Goal: Information Seeking & Learning: Learn about a topic

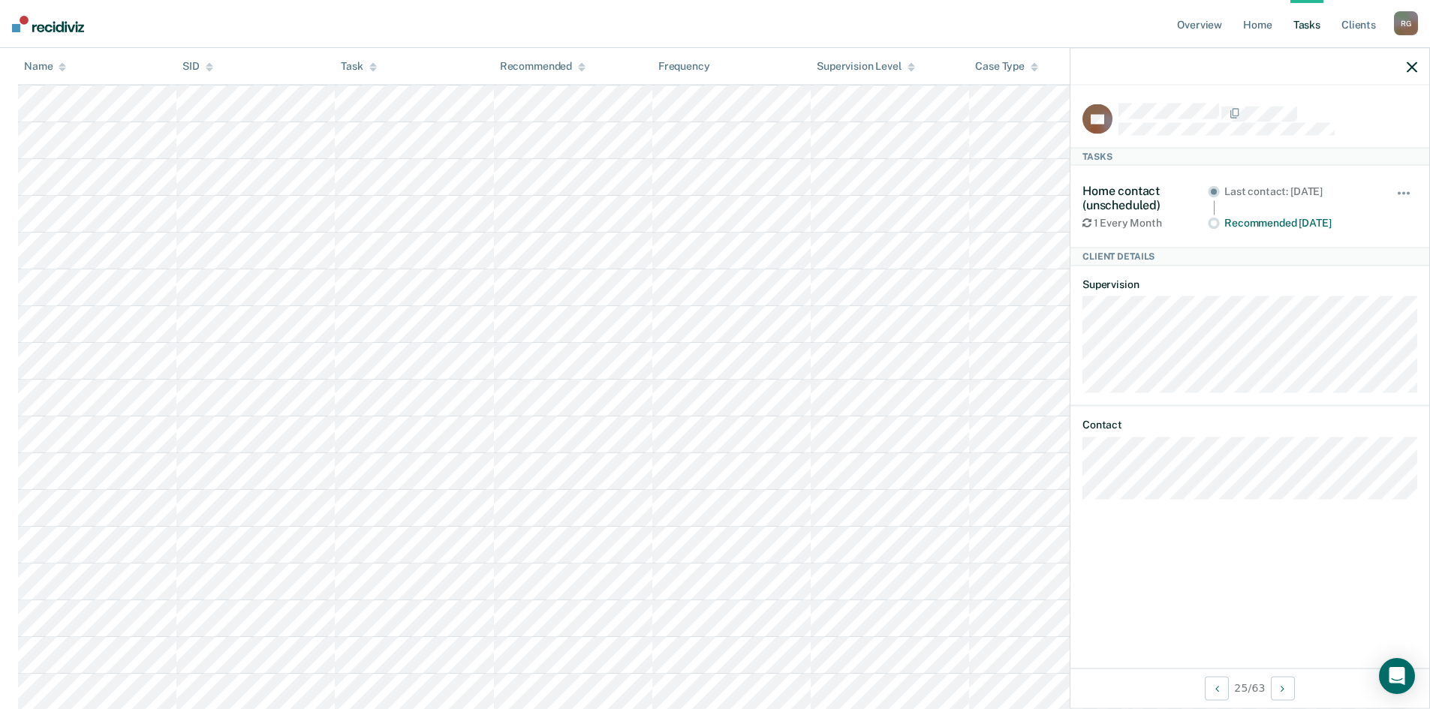
scroll to position [1651, 0]
click at [1001, 71] on div "Case Type" at bounding box center [1006, 66] width 63 height 13
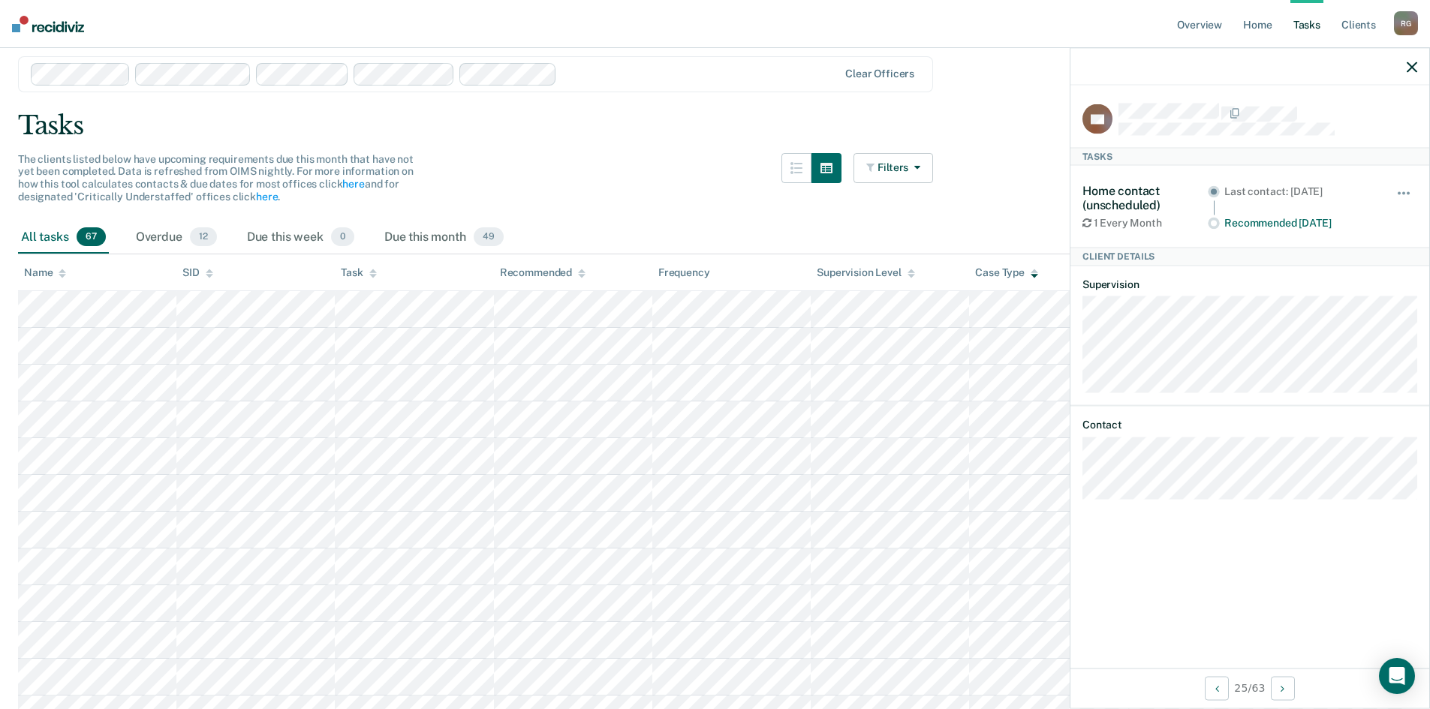
scroll to position [0, 0]
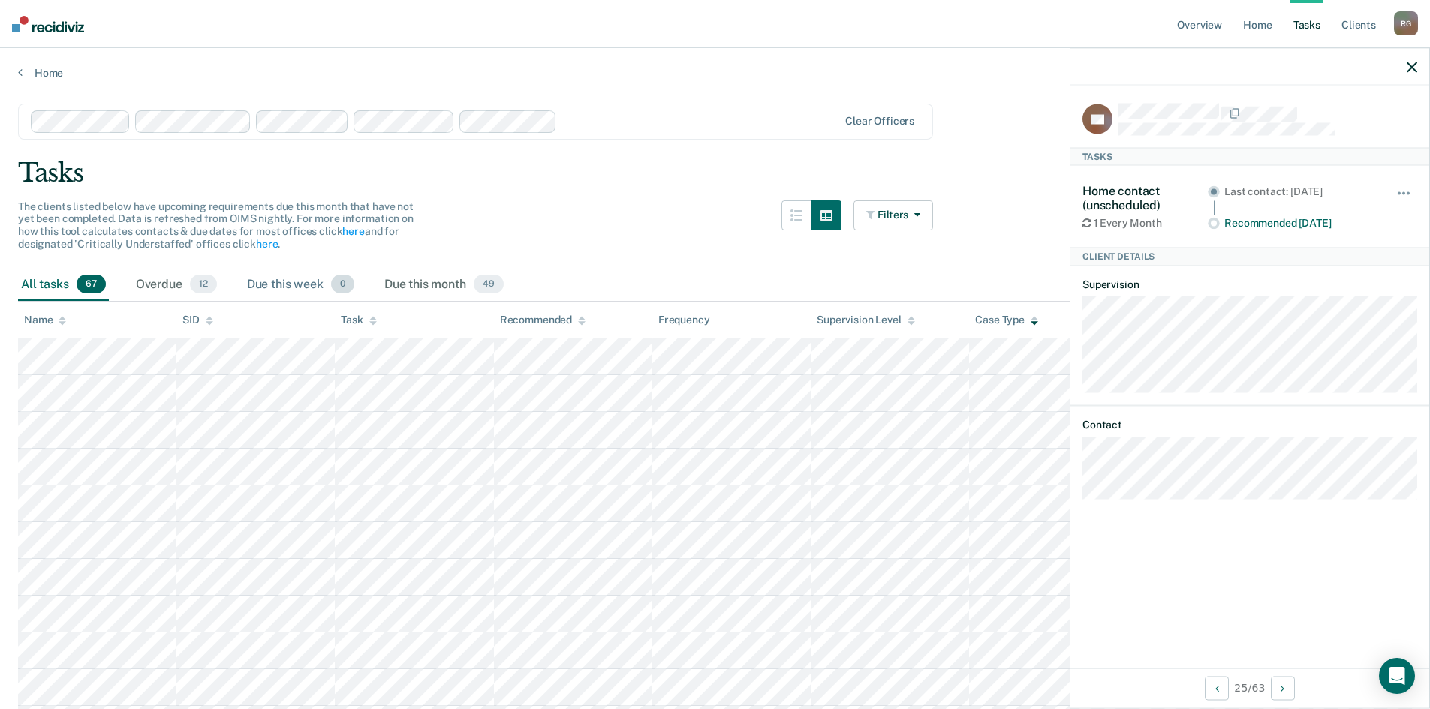
click at [290, 283] on div "Due this week 0" at bounding box center [300, 285] width 113 height 33
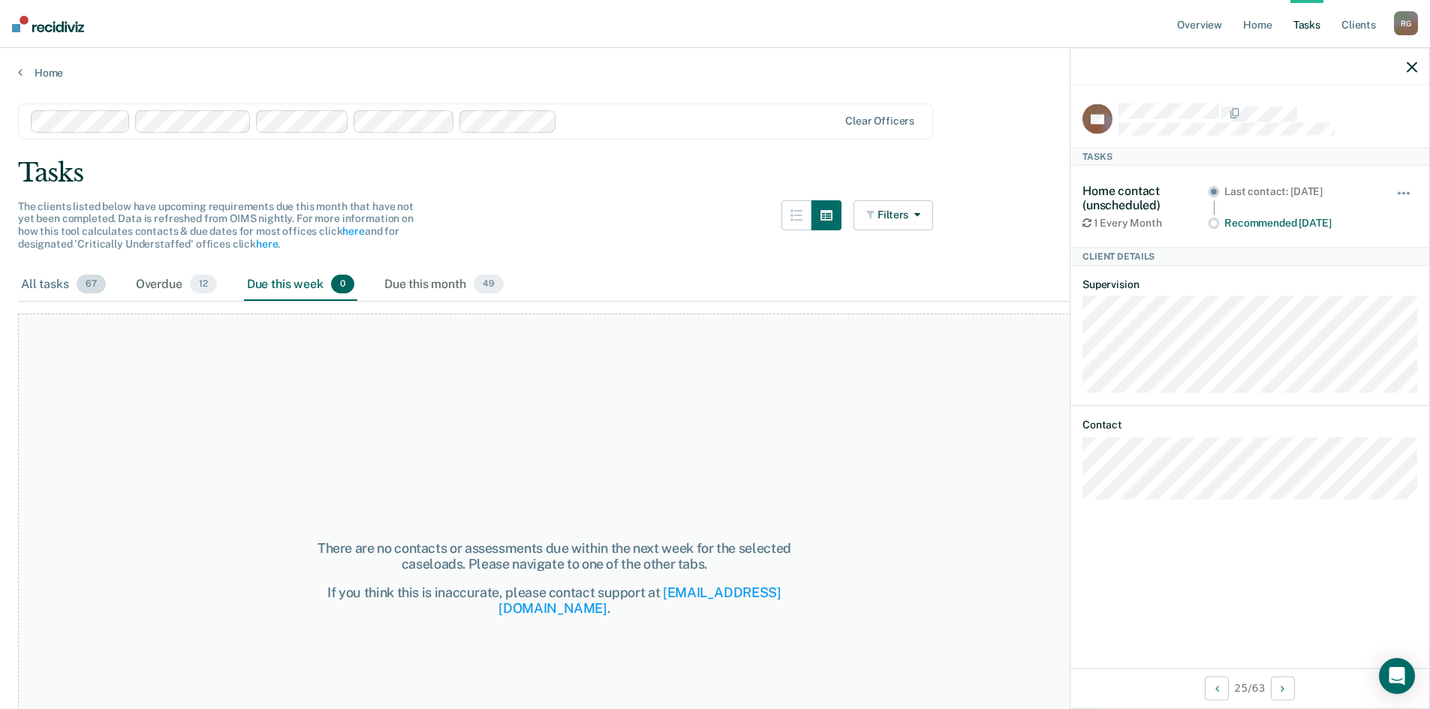
click at [79, 286] on span "67" at bounding box center [91, 285] width 29 height 20
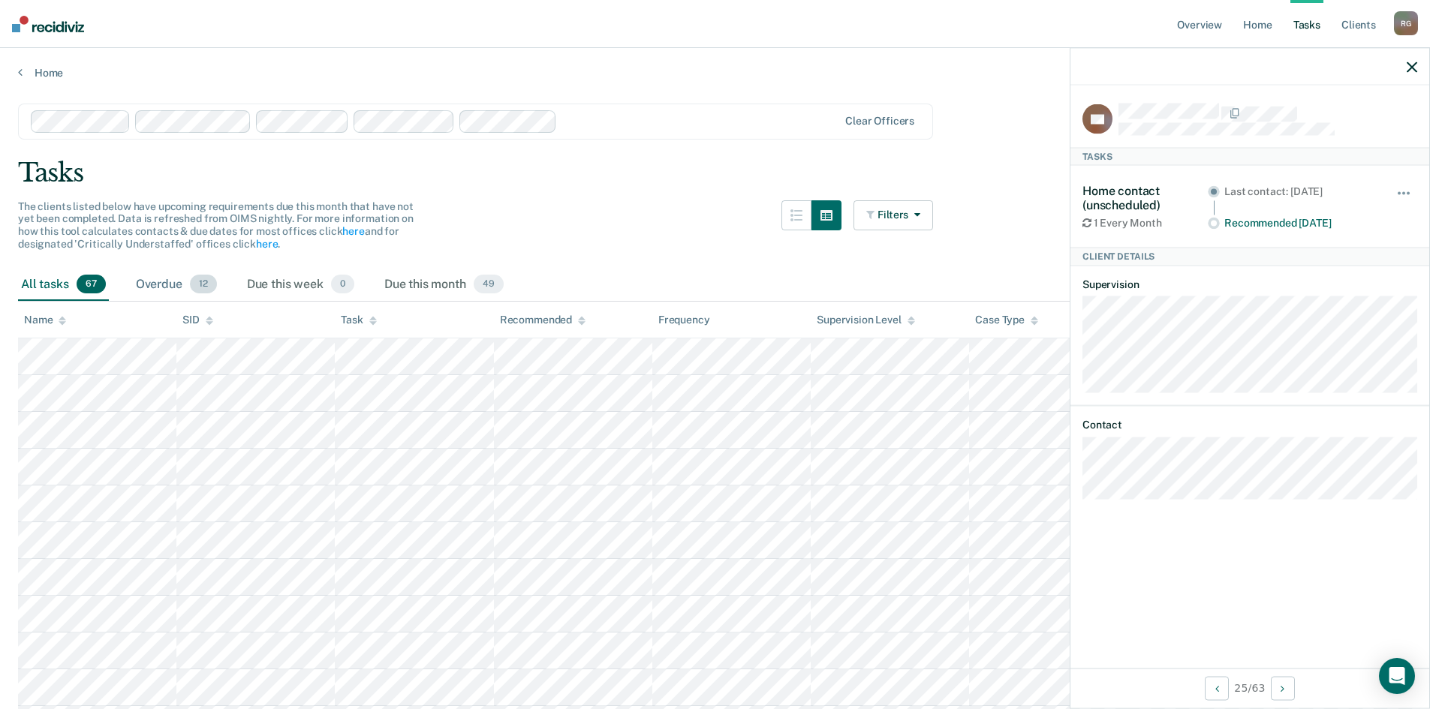
click at [159, 284] on div "Overdue 12" at bounding box center [176, 285] width 87 height 33
click at [32, 80] on main "Clear officers Tasks The clients listed below have upcoming requirements due th…" at bounding box center [715, 458] width 1430 height 756
click at [27, 75] on link "Home" at bounding box center [715, 73] width 1394 height 14
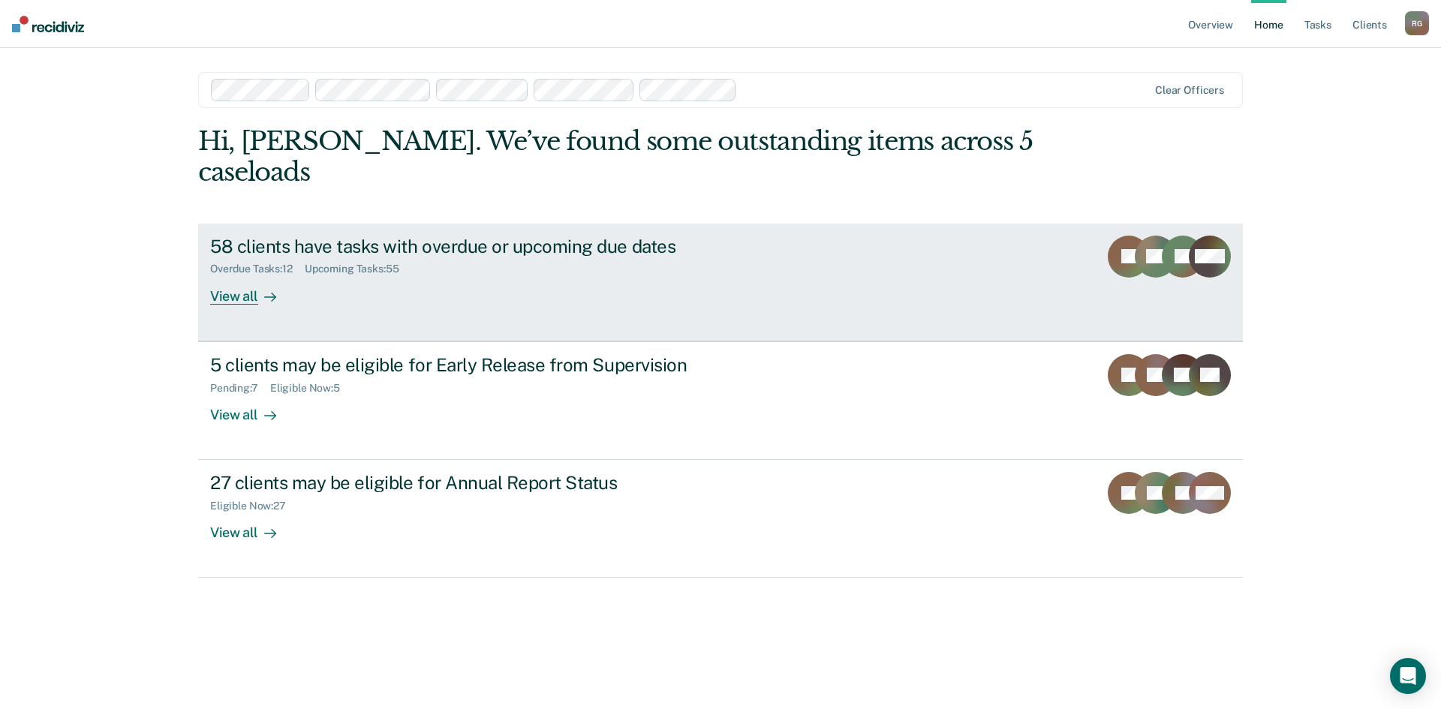
click at [221, 275] on div "View all" at bounding box center [252, 289] width 84 height 29
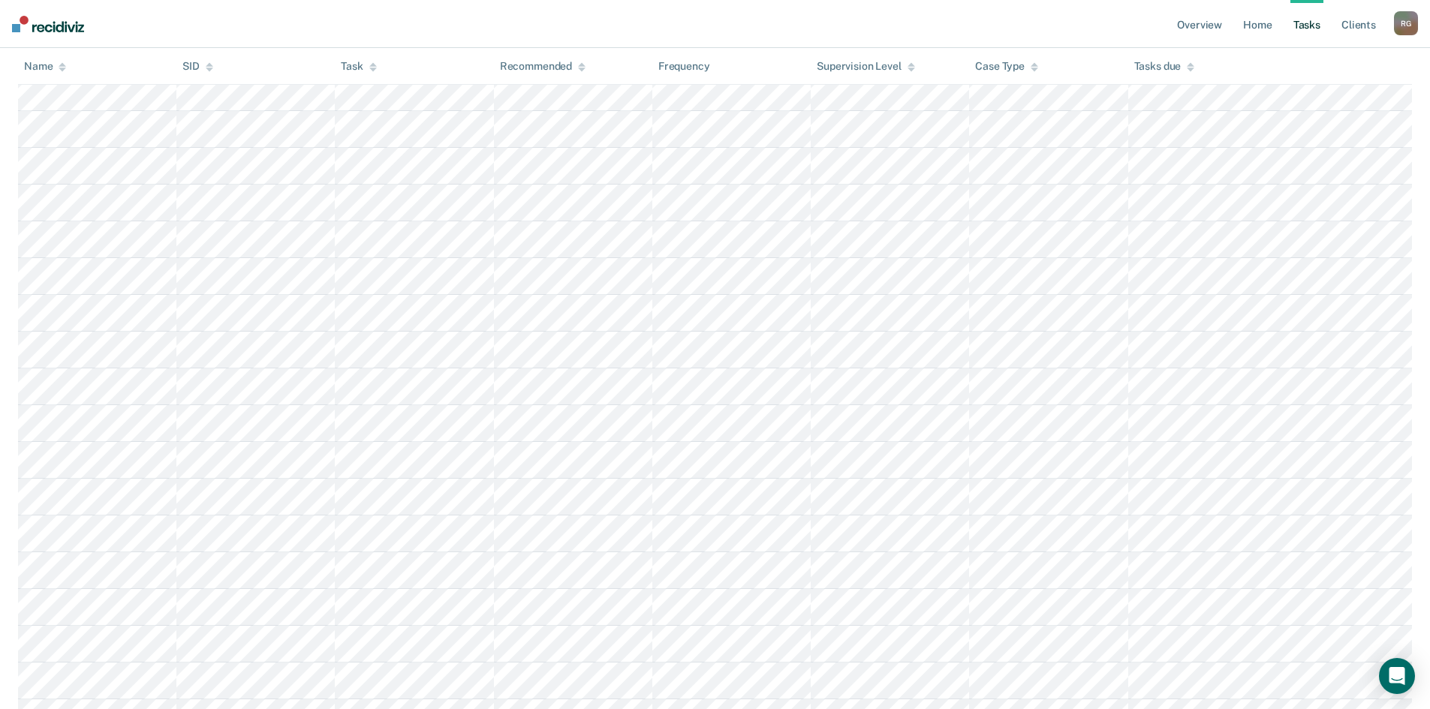
scroll to position [826, 0]
click at [1262, 29] on link "Home" at bounding box center [1257, 24] width 35 height 48
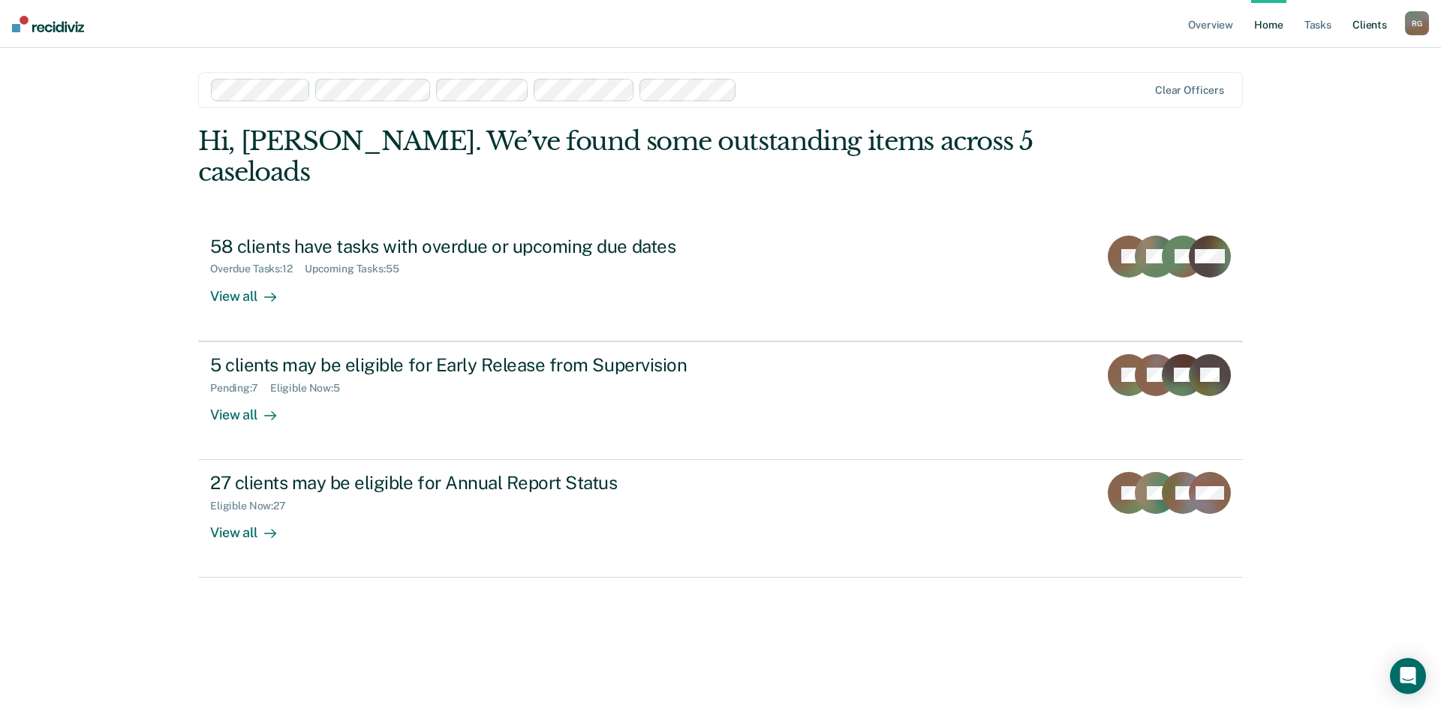
click at [1380, 25] on link "Client s" at bounding box center [1370, 24] width 41 height 48
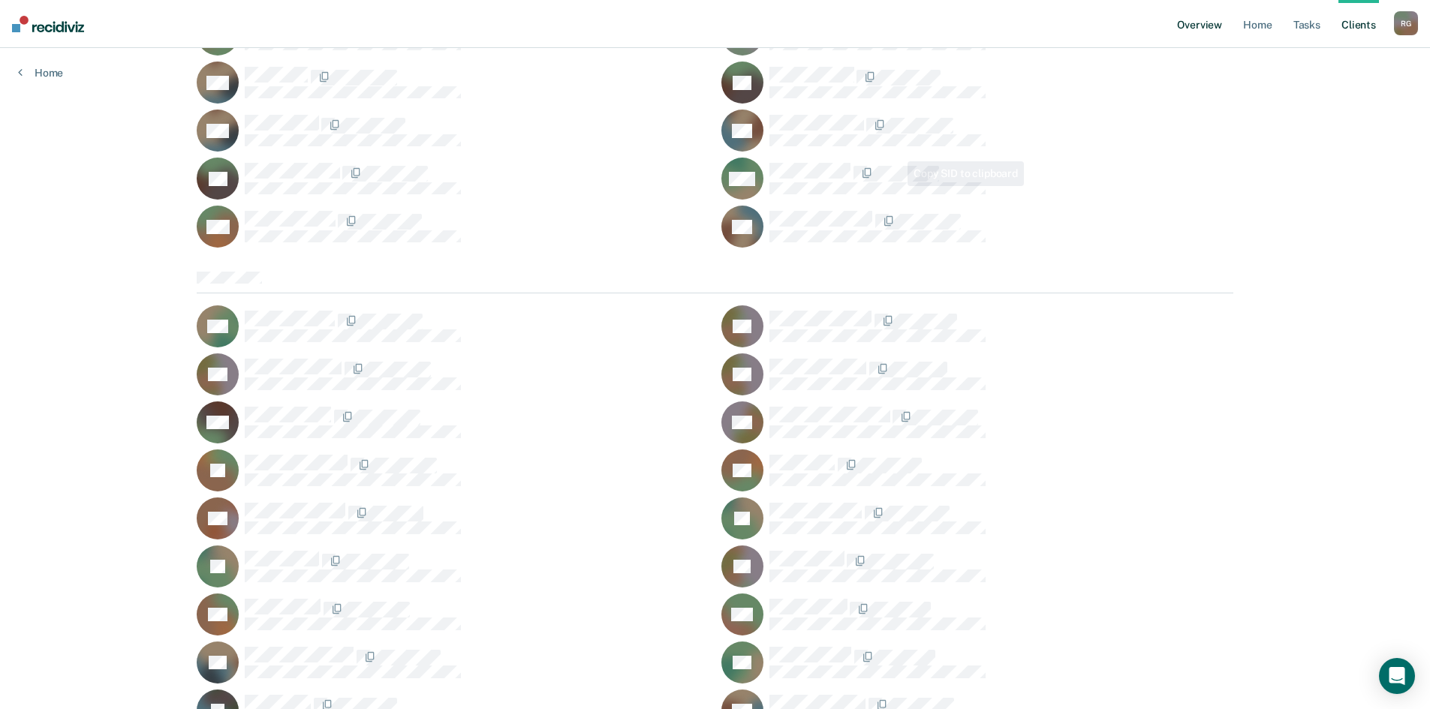
scroll to position [4973, 0]
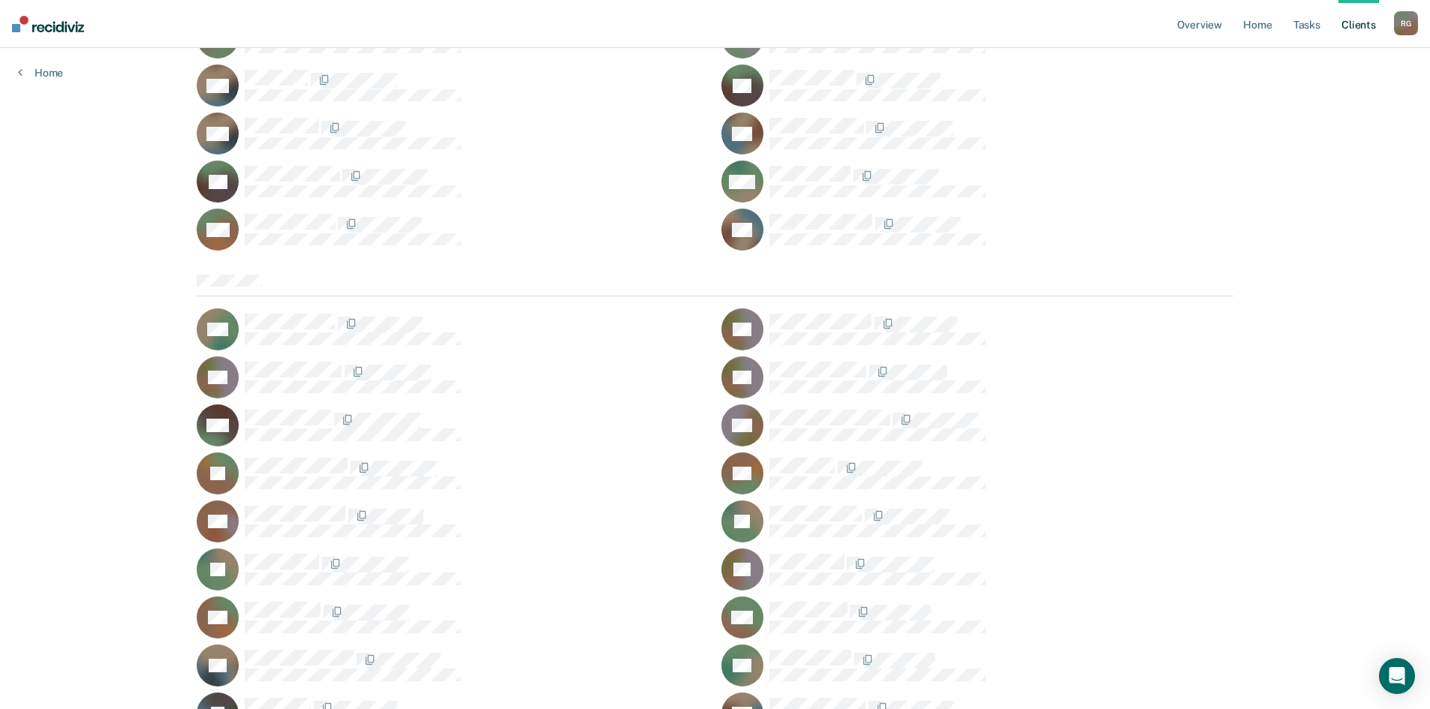
click at [1403, 23] on div "R G" at bounding box center [1406, 23] width 24 height 24
click at [1310, 60] on link "Profile" at bounding box center [1345, 61] width 121 height 13
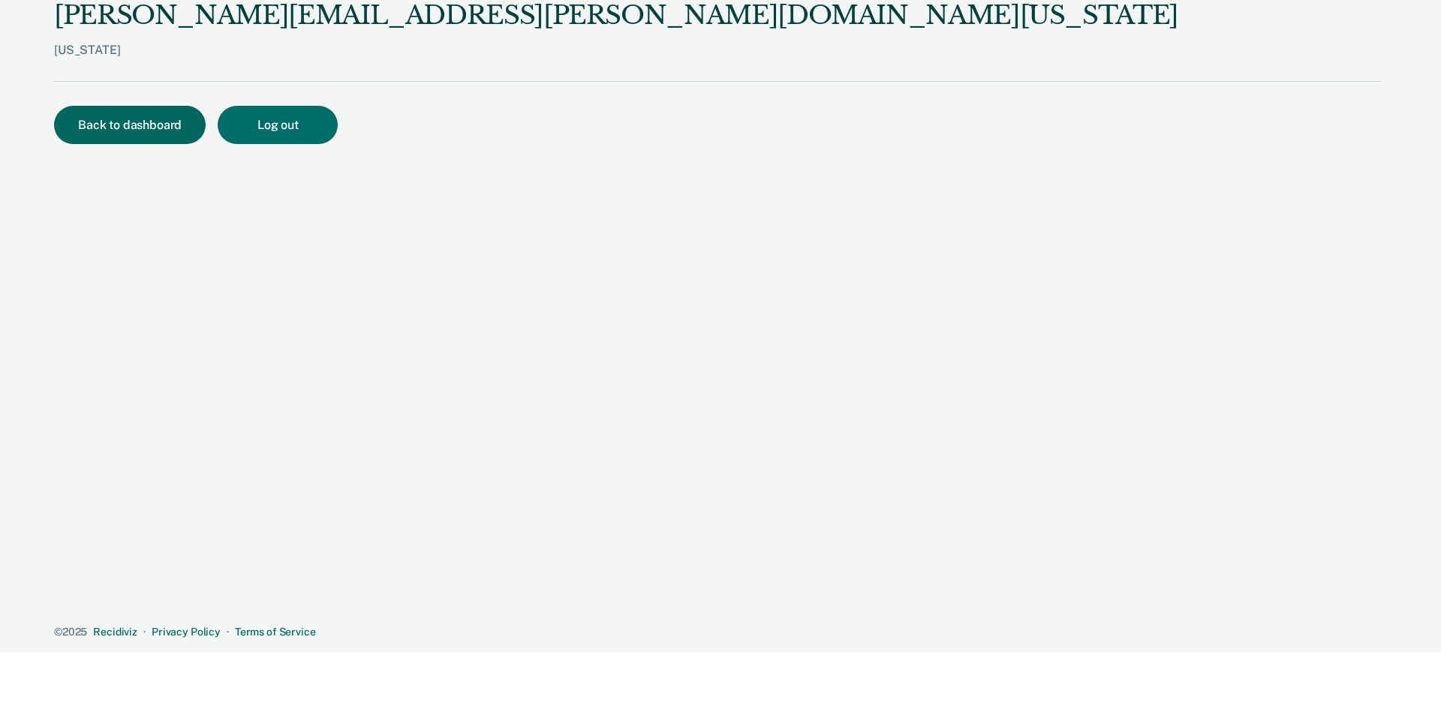
click at [152, 125] on button "Back to dashboard" at bounding box center [130, 125] width 152 height 38
